Goal: Feedback & Contribution: Leave review/rating

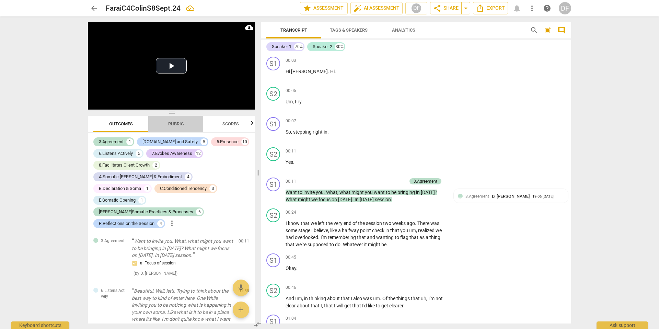
click at [174, 124] on span "Rubric" at bounding box center [175, 123] width 15 height 5
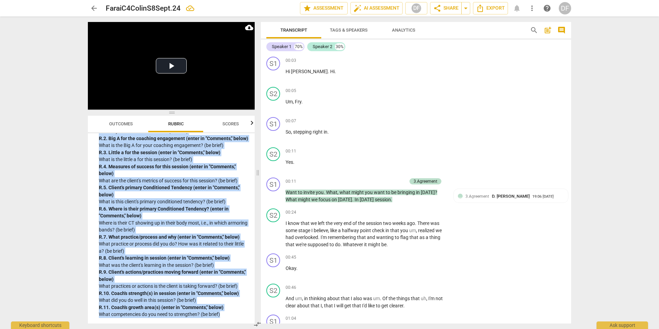
scroll to position [1893, 0]
drag, startPoint x: 101, startPoint y: 201, endPoint x: 162, endPoint y: 329, distance: 141.3
click at [162, 282] on div "Play Video move_up Play Current Time 59:42 / Duration Time 59:42 Loaded : 0% Pr…" at bounding box center [169, 172] width 175 height 312
copy div "R. Reflect on the following aspects of this Coaching Session. Reflect on the fo…"
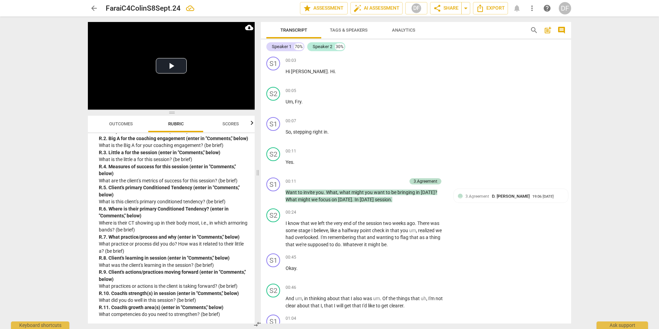
click at [405, 48] on div "Speaker 1 70% Speaker 2 30%" at bounding box center [415, 47] width 299 height 12
click at [405, 47] on div "Speaker 1 70% Speaker 2 30%" at bounding box center [415, 47] width 299 height 12
click at [420, 60] on p "Add competency" at bounding box center [425, 61] width 33 height 6
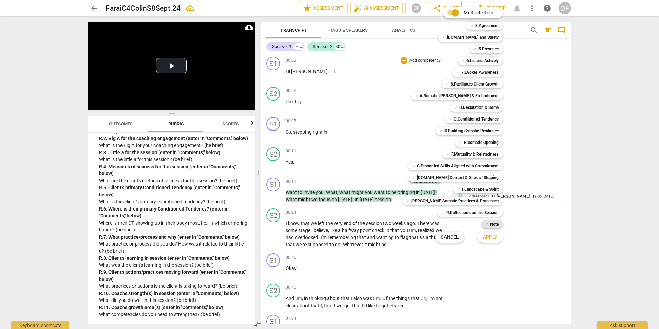
click at [490, 225] on b "Note" at bounding box center [494, 224] width 9 height 8
click at [483, 238] on span "Apply" at bounding box center [490, 237] width 14 height 7
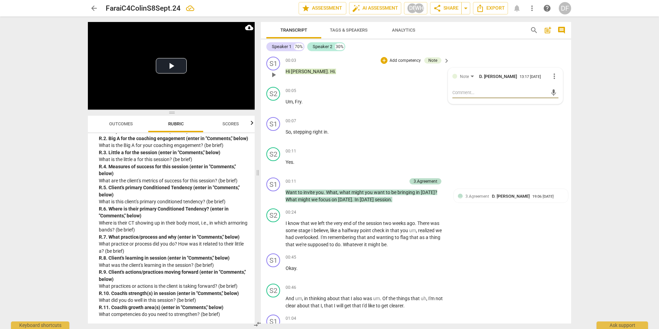
type textarea "R. Reflect on the following aspects of this Coaching Session. Reflect on the fo…"
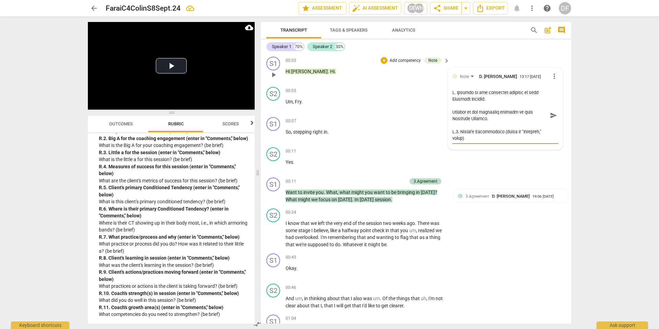
scroll to position [319, 0]
type textarea "R. Reflect on the following aspects of this Coaching Session. Reflect on the fo…"
click at [519, 115] on span "send" at bounding box center [554, 116] width 8 height 8
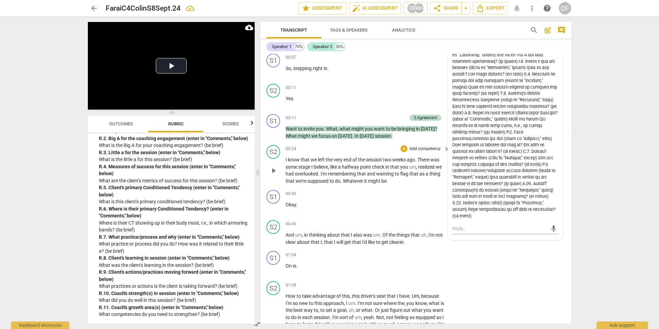
scroll to position [0, 0]
